Goal: Information Seeking & Learning: Learn about a topic

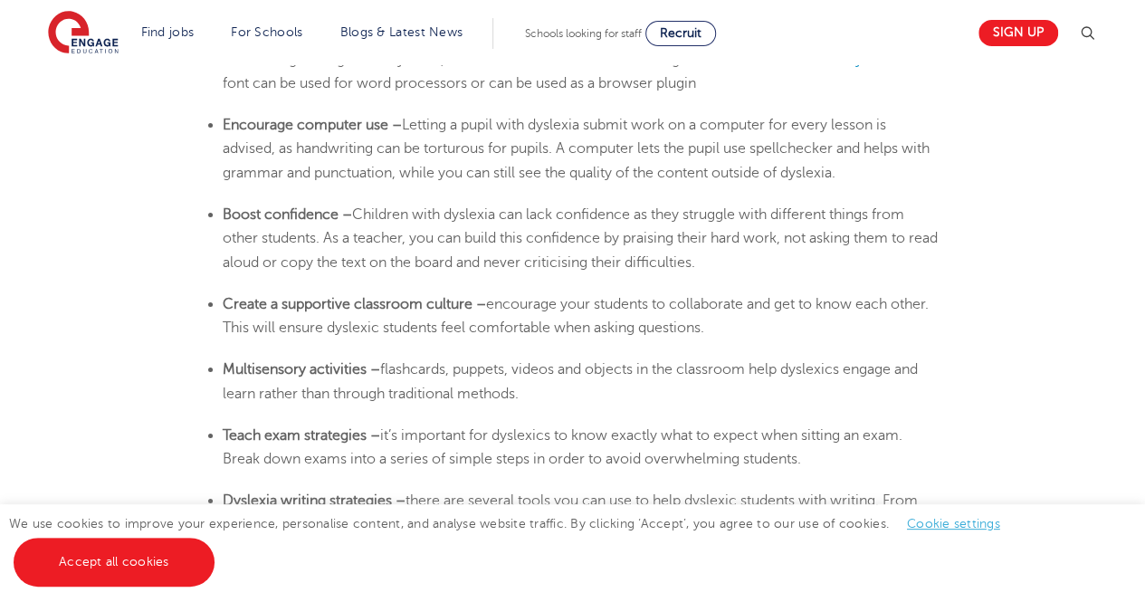
scroll to position [3330, 0]
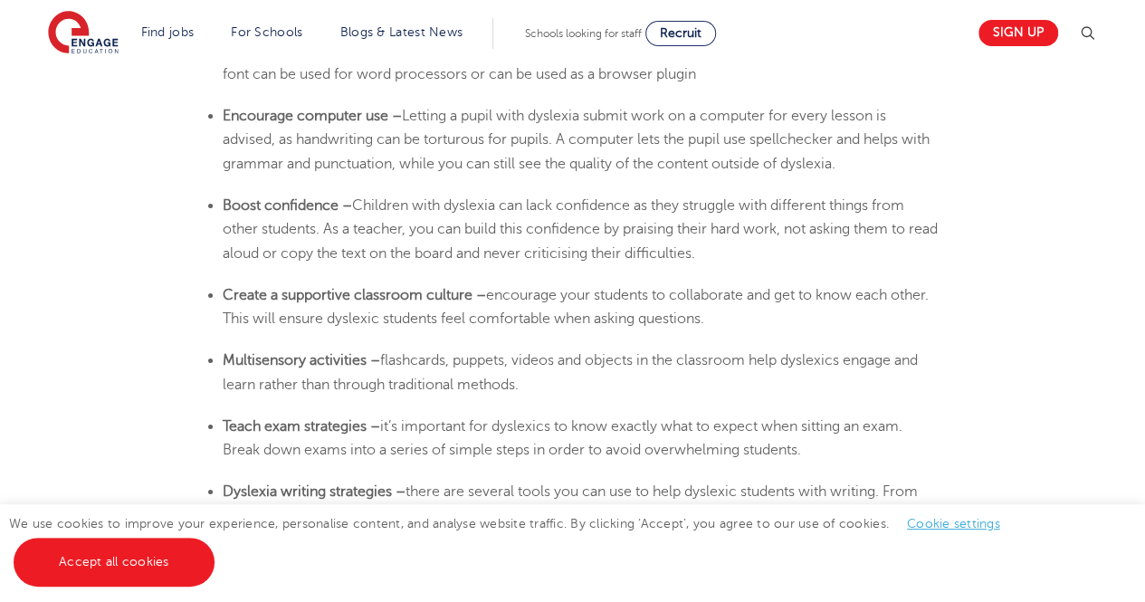
scroll to position [3290, 0]
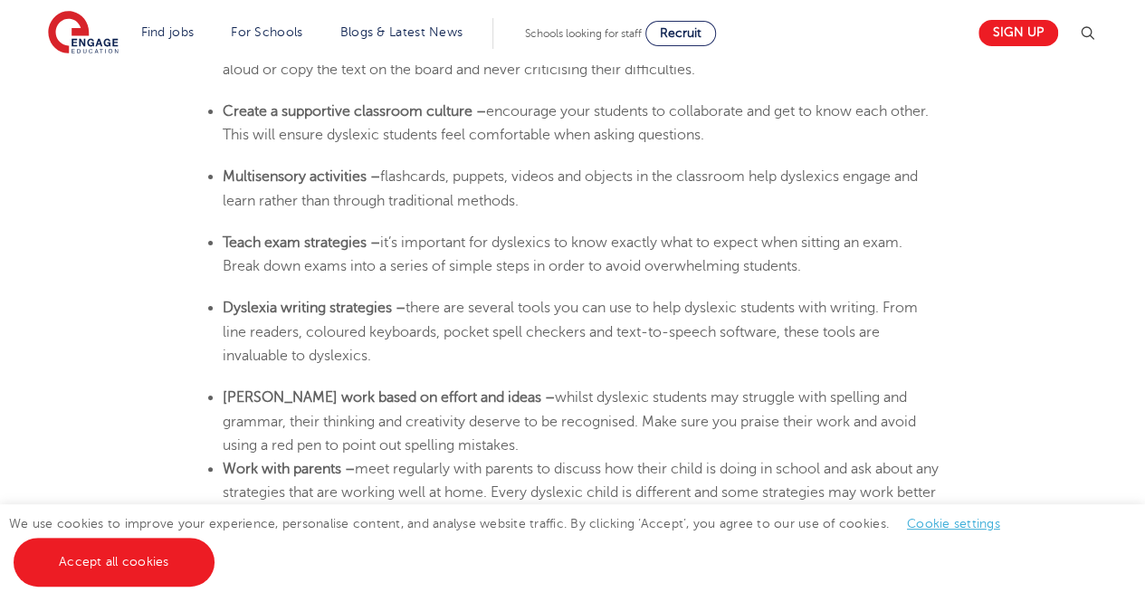
scroll to position [3469, 0]
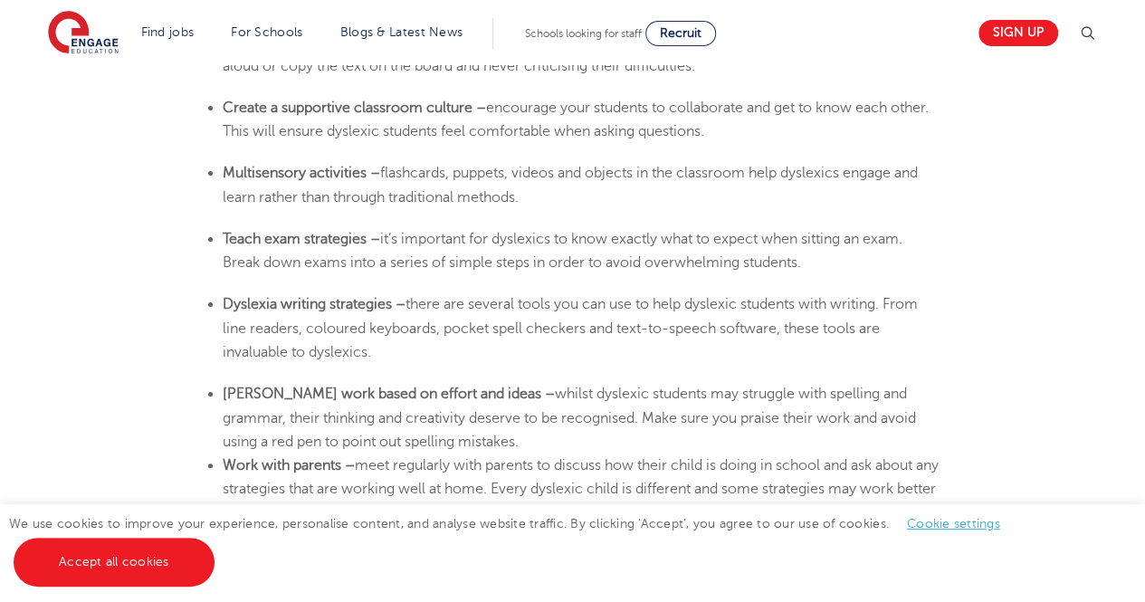
click at [345, 458] on b "Work with parents –" at bounding box center [289, 465] width 132 height 16
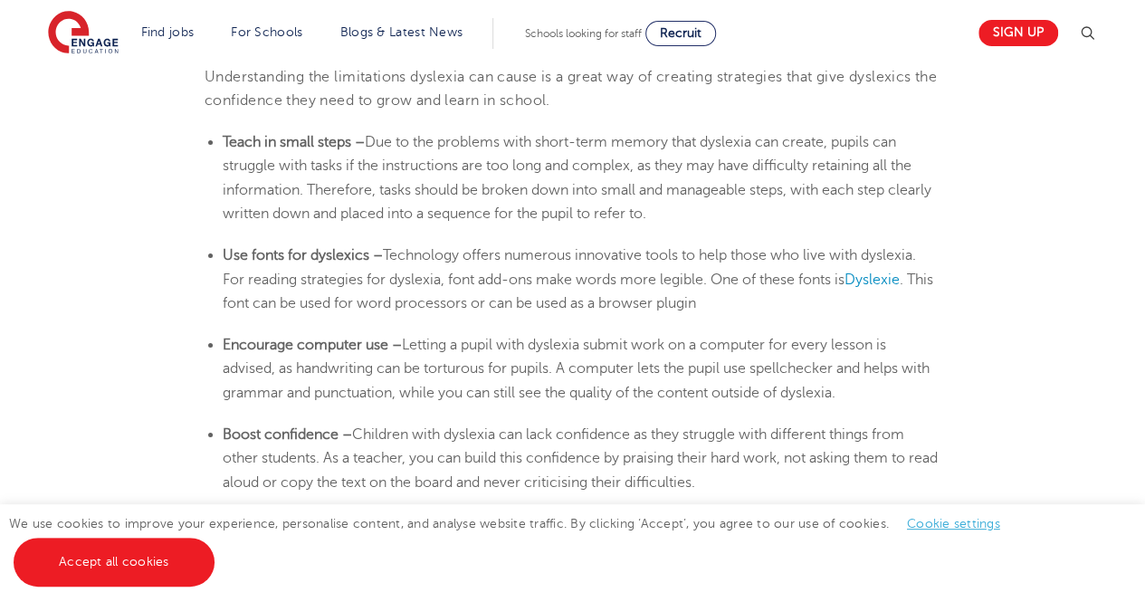
scroll to position [3052, 0]
